Goal: Information Seeking & Learning: Understand process/instructions

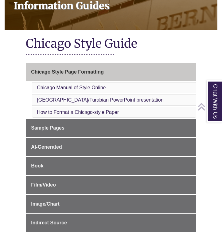
scroll to position [100, 0]
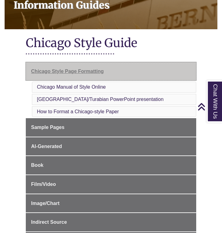
click at [90, 72] on span "Chicago Style Page Formatting" at bounding box center [67, 71] width 73 height 5
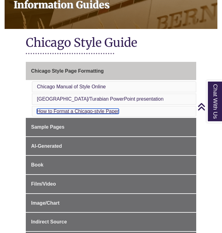
click at [108, 110] on link "How to Format a Chicago-style Paper" at bounding box center [78, 111] width 82 height 5
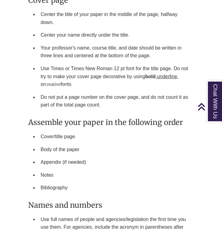
scroll to position [943, 0]
